Goal: Information Seeking & Learning: Learn about a topic

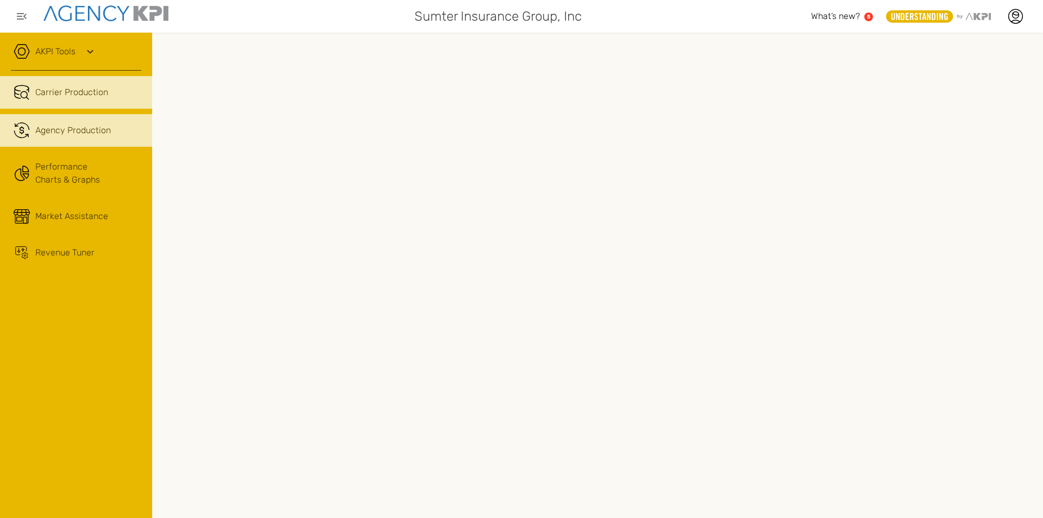
click at [70, 127] on div "Agency Production" at bounding box center [73, 130] width 76 height 13
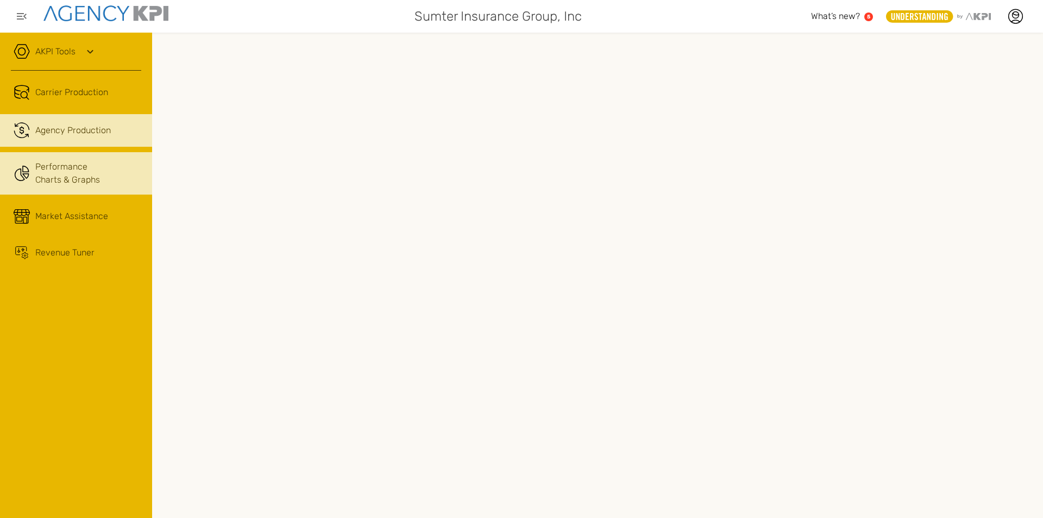
click at [72, 159] on link "Performance Charts & Graphs" at bounding box center [76, 173] width 152 height 42
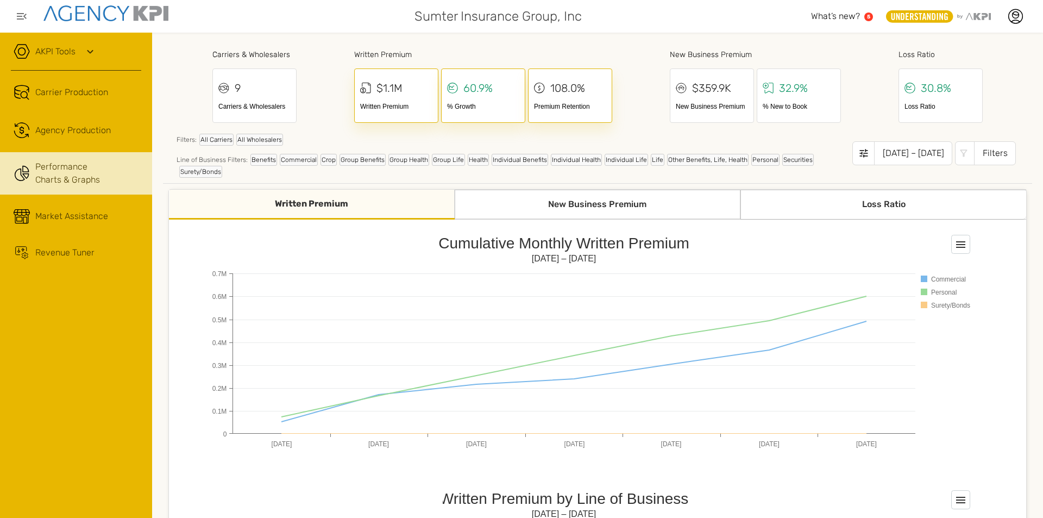
click at [619, 210] on div "New Business Premium" at bounding box center [598, 205] width 286 height 30
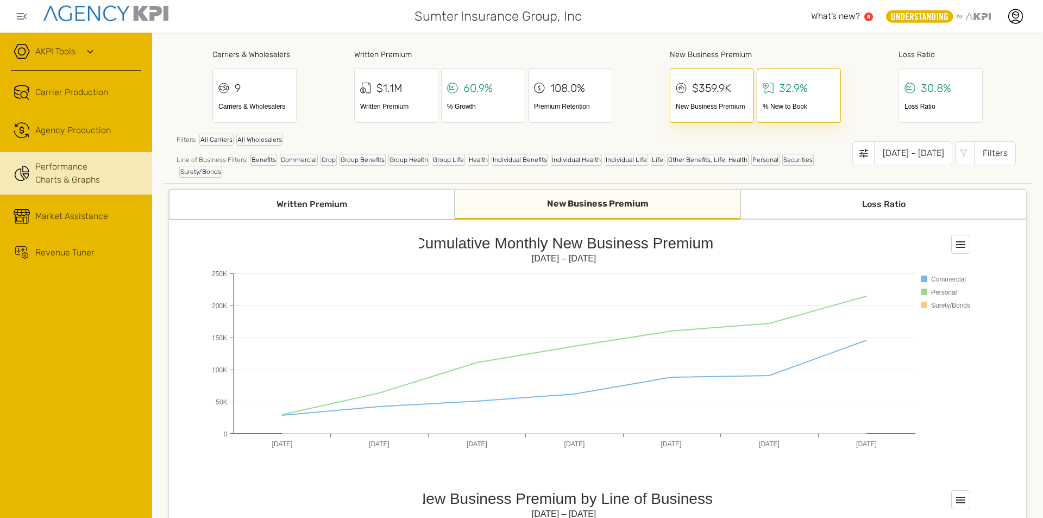
click at [821, 199] on div "Loss Ratio" at bounding box center [884, 205] width 286 height 30
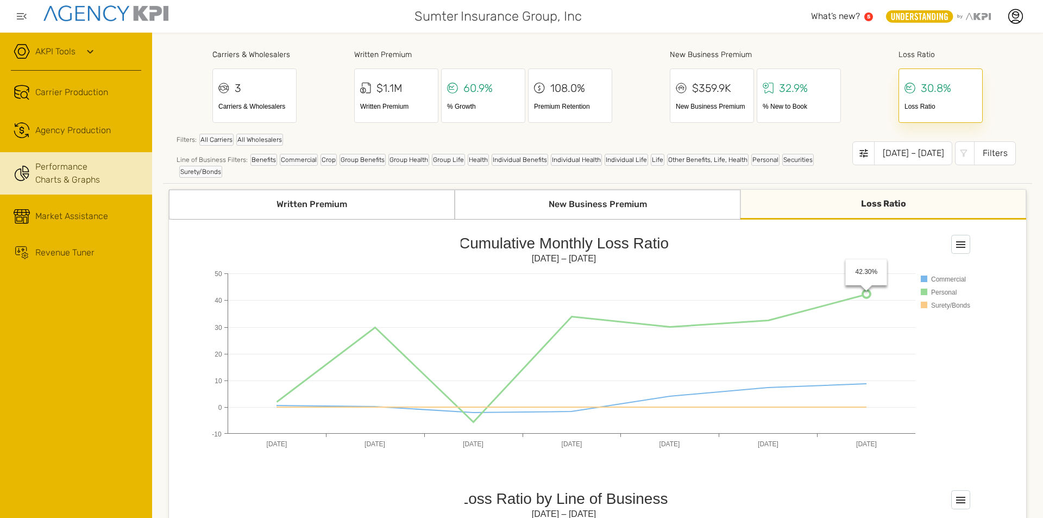
click at [869, 290] on circle at bounding box center [867, 294] width 8 height 8
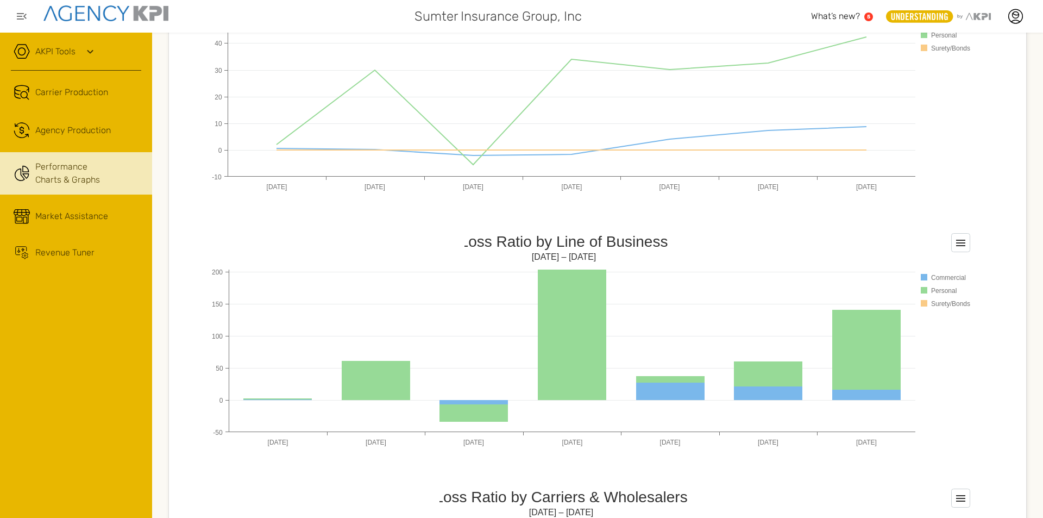
scroll to position [326, 0]
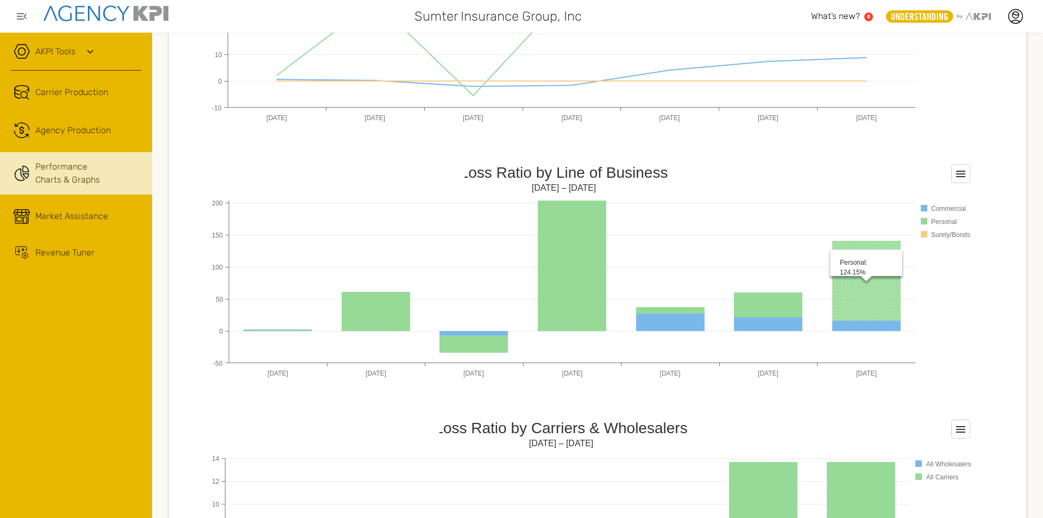
click at [862, 283] on rect at bounding box center [866, 281] width 68 height 80
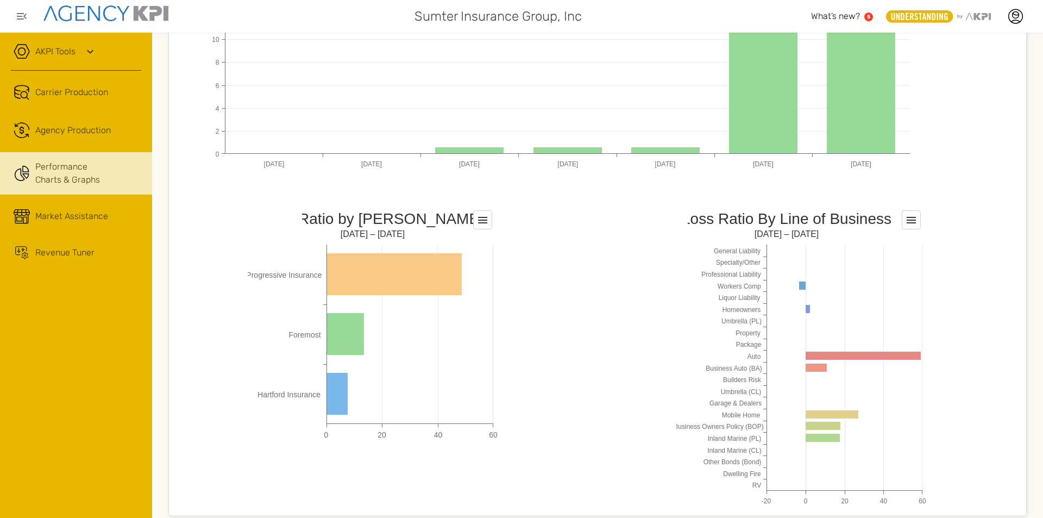
scroll to position [805, 0]
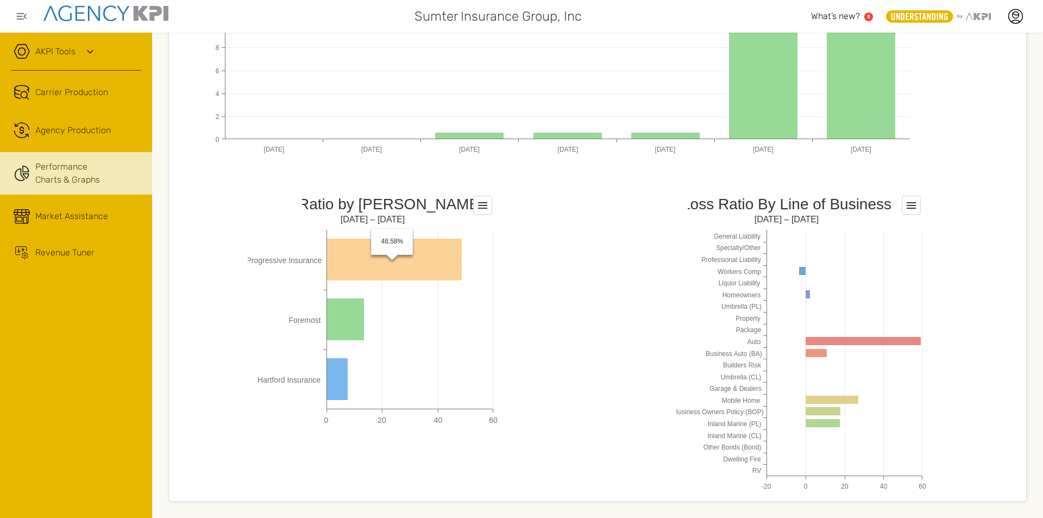
click at [412, 249] on rect at bounding box center [394, 260] width 135 height 42
click at [482, 204] on rect at bounding box center [482, 205] width 18 height 18
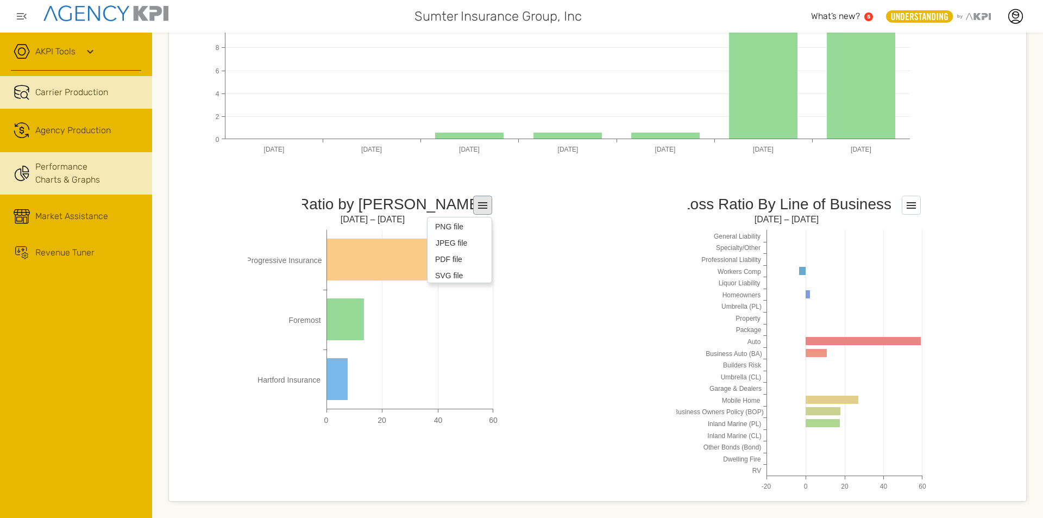
click at [65, 91] on span "Carrier Production" at bounding box center [71, 92] width 73 height 13
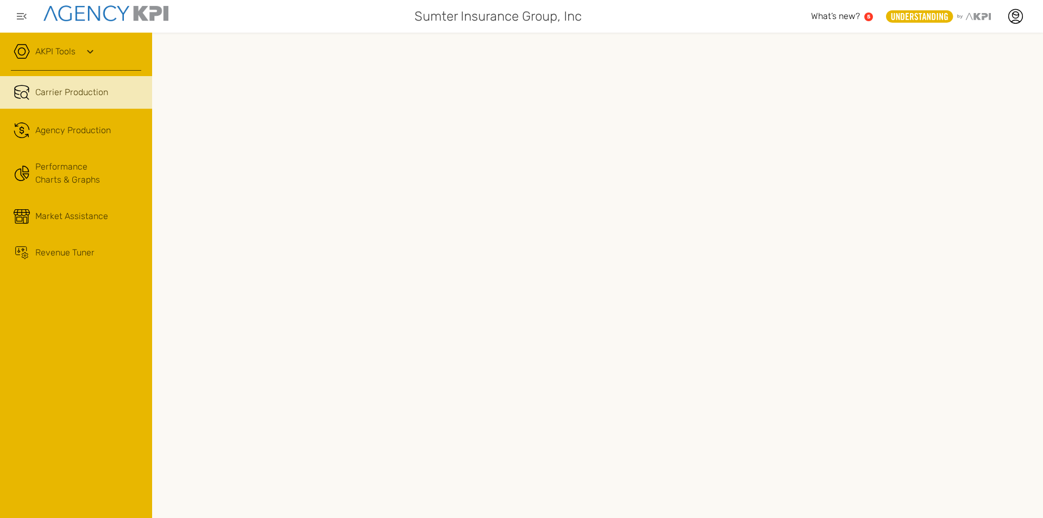
click at [870, 16] on text "5" at bounding box center [868, 17] width 3 height 6
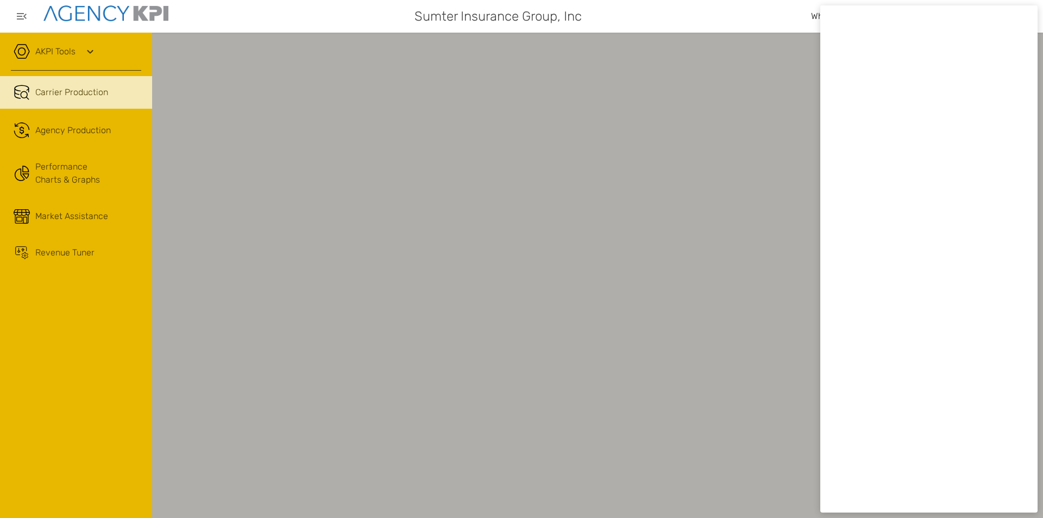
click at [560, 333] on div at bounding box center [521, 259] width 1043 height 518
